Goal: Find specific page/section: Find specific page/section

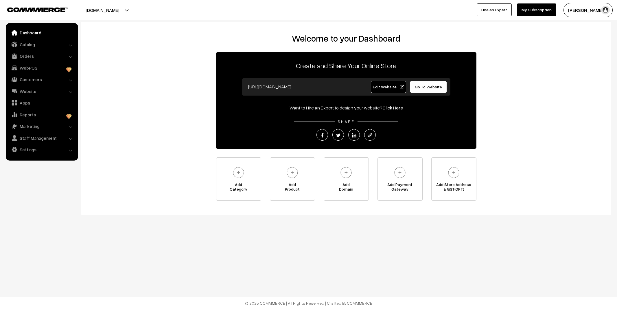
click at [25, 56] on link "Orders" at bounding box center [41, 56] width 69 height 10
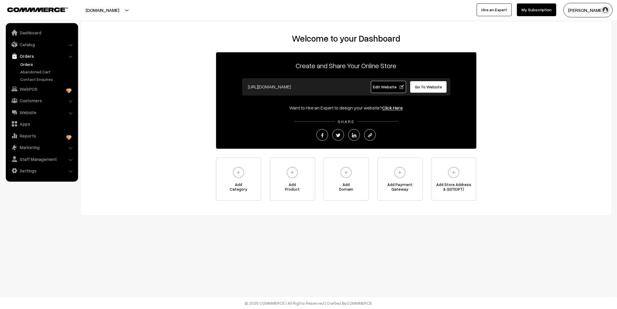
click at [26, 63] on link "Orders" at bounding box center [47, 64] width 57 height 6
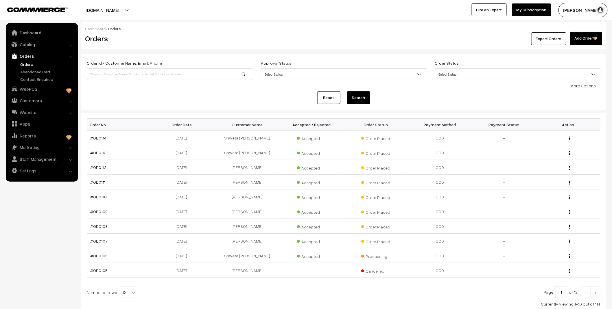
click at [31, 73] on link "Abandoned Cart" at bounding box center [47, 72] width 57 height 6
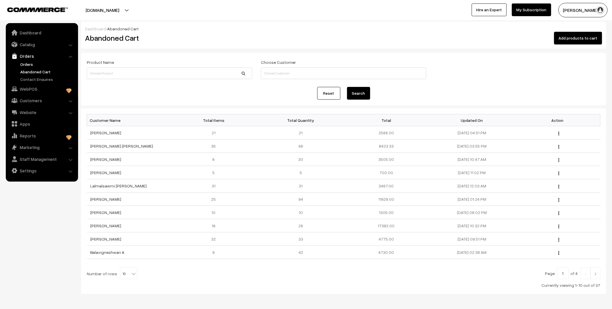
click at [30, 64] on link "Orders" at bounding box center [47, 64] width 57 height 6
